Goal: Information Seeking & Learning: Learn about a topic

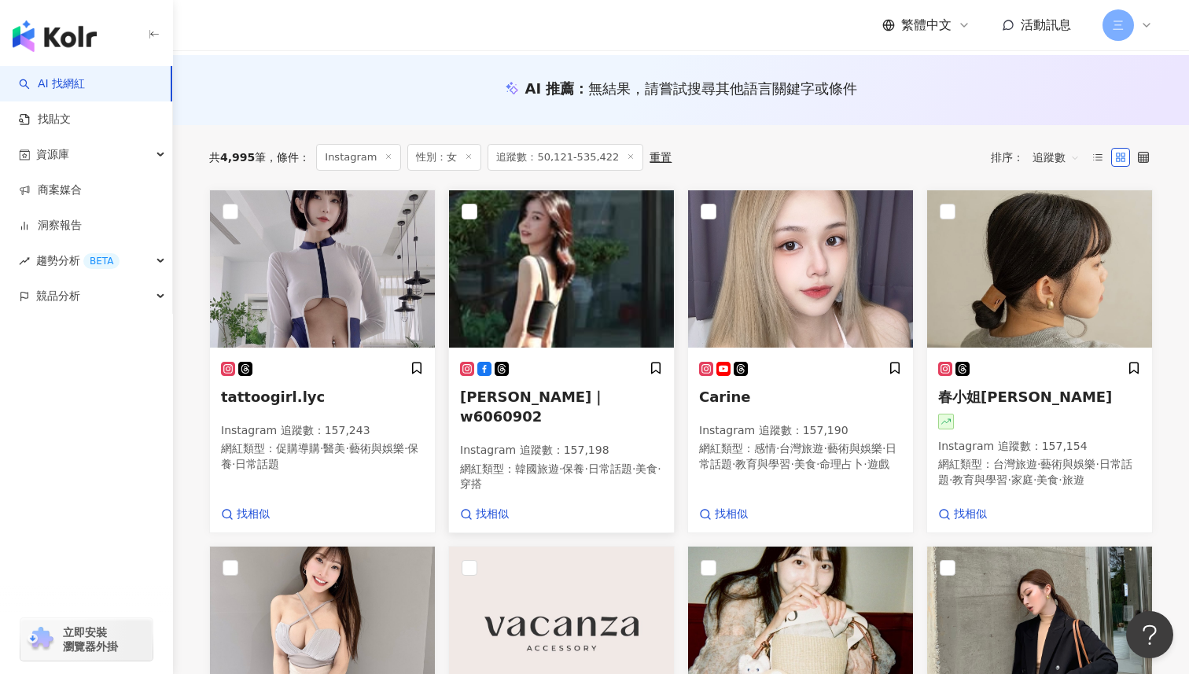
click at [542, 396] on span "[PERSON_NAME]｜w6060902" at bounding box center [533, 407] width 146 height 36
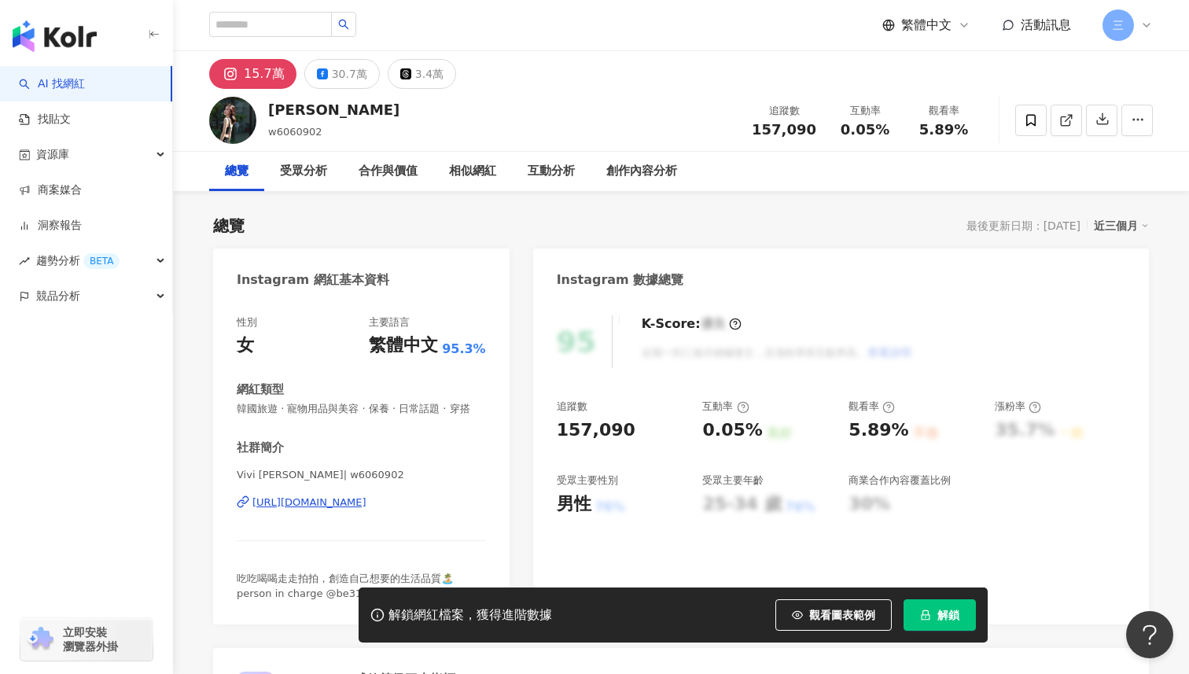
click at [332, 503] on div "https://www.instagram.com/w6060902/" at bounding box center [310, 503] width 114 height 14
